Goal: Find specific page/section: Find specific page/section

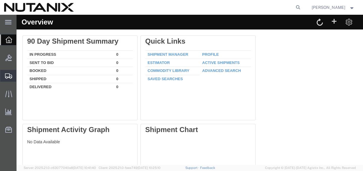
click at [8, 76] on icon at bounding box center [8, 75] width 7 height 5
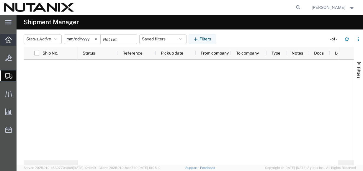
click at [9, 39] on icon at bounding box center [8, 40] width 6 height 6
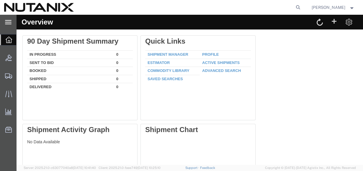
click at [8, 20] on icon at bounding box center [8, 22] width 6 height 4
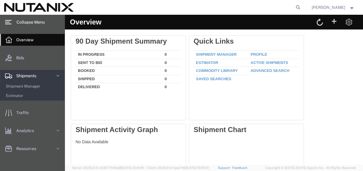
click at [26, 78] on span "Shipments" at bounding box center [28, 76] width 24 height 12
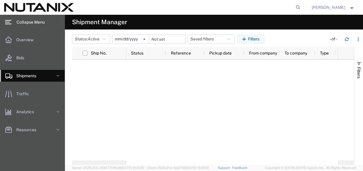
click at [285, 116] on div at bounding box center [232, 110] width 212 height 101
click at [52, 77] on link "Shipments" at bounding box center [32, 76] width 64 height 12
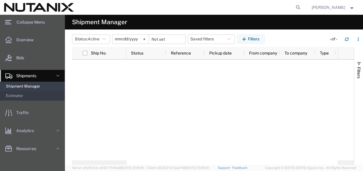
click at [245, 106] on div at bounding box center [232, 110] width 212 height 101
click at [228, 122] on div at bounding box center [232, 110] width 212 height 101
